Goal: Find specific page/section: Find specific page/section

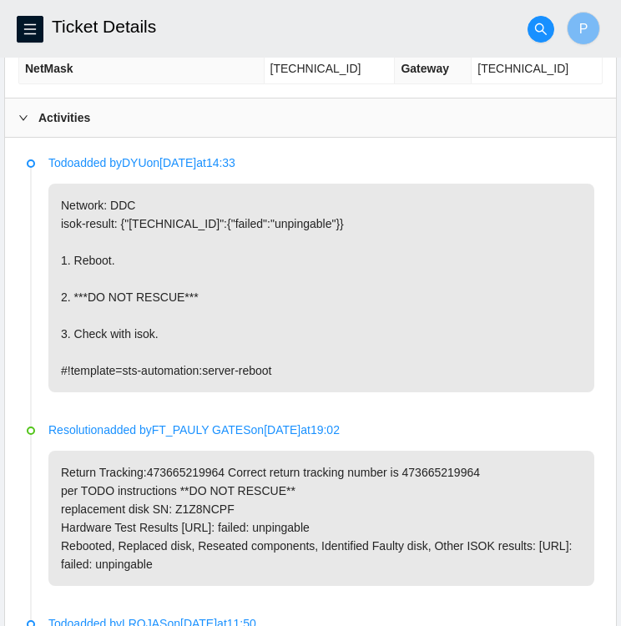
scroll to position [772, 0]
